Goal: Book appointment/travel/reservation

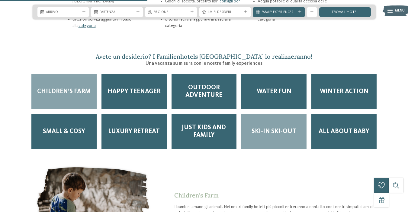
scroll to position [789, 0]
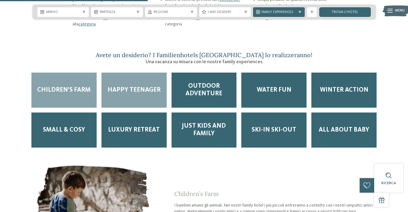
click at [130, 72] on div "Happy teenager" at bounding box center [133, 89] width 65 height 35
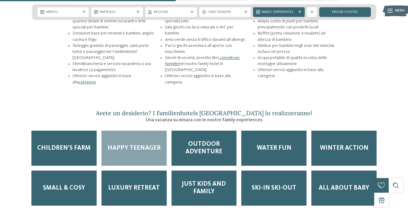
scroll to position [673, 0]
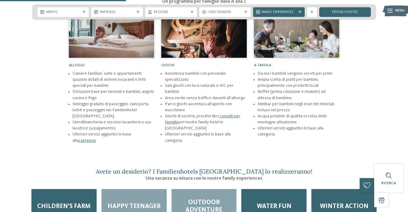
click at [211, 199] on span "Outdoor adventure" at bounding box center [204, 206] width 56 height 15
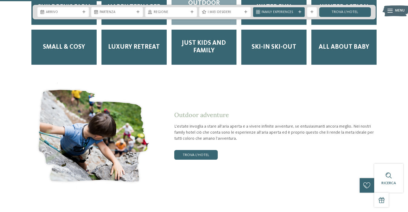
scroll to position [899, 0]
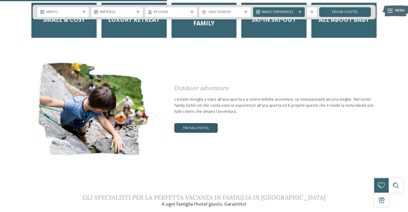
click at [204, 123] on link "trova l’hotel" at bounding box center [195, 128] width 43 height 10
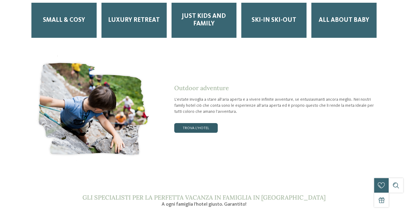
scroll to position [0, 0]
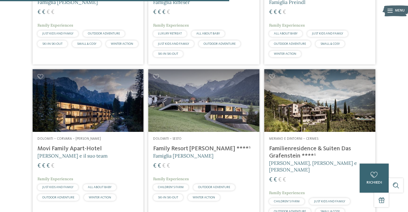
scroll to position [728, 0]
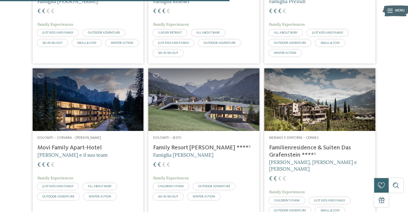
click at [83, 144] on h4 "Movi Family Apart-Hotel" at bounding box center [87, 147] width 101 height 7
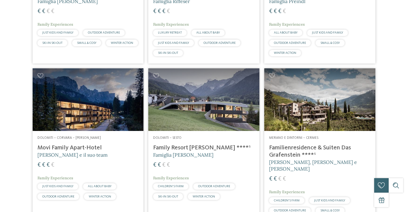
scroll to position [0, 0]
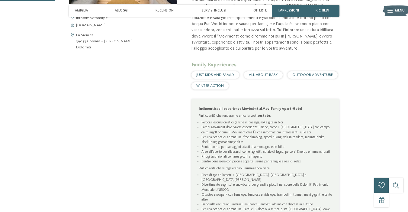
scroll to position [309, 0]
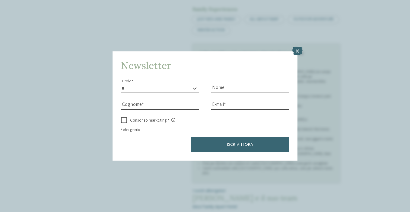
click at [298, 22] on div "Newsletter * ****** ******* ******** ****** Titolo Nome Cognome Fax" at bounding box center [205, 106] width 410 height 212
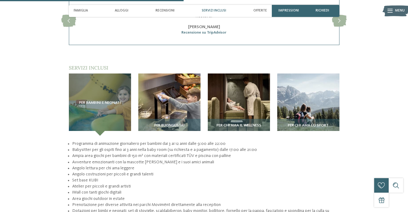
scroll to position [790, 0]
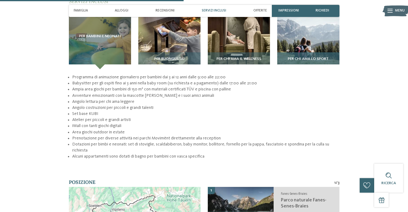
click at [304, 52] on div "Per chi ama lo sport" at bounding box center [308, 60] width 62 height 17
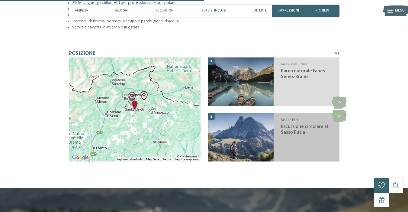
scroll to position [948, 0]
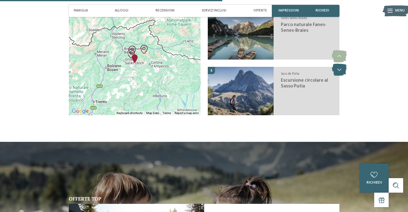
click at [342, 64] on icon at bounding box center [339, 70] width 15 height 12
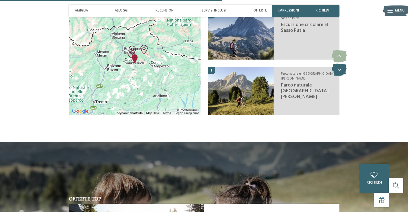
click at [342, 64] on icon at bounding box center [339, 70] width 15 height 12
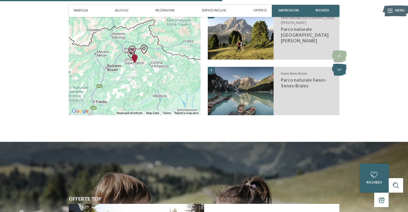
click at [343, 64] on icon at bounding box center [339, 70] width 15 height 12
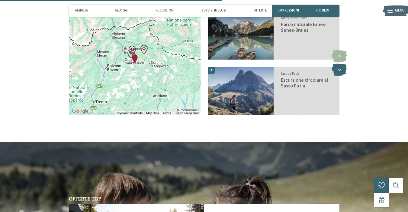
click at [343, 64] on icon at bounding box center [339, 70] width 15 height 12
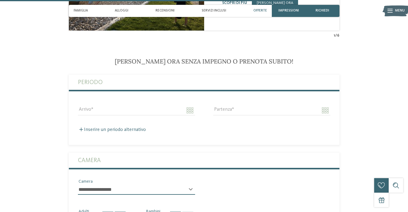
scroll to position [1249, 0]
